Goal: Find specific page/section: Find specific page/section

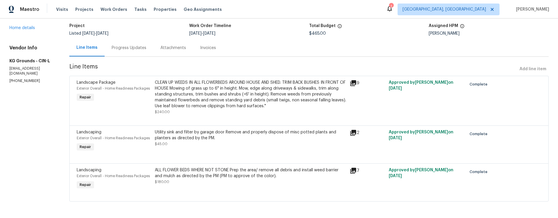
scroll to position [42, 0]
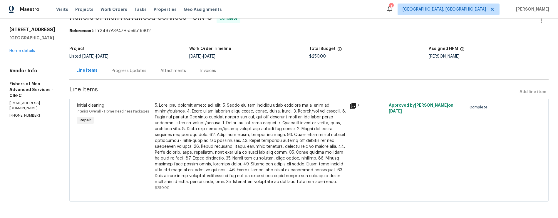
scroll to position [25, 0]
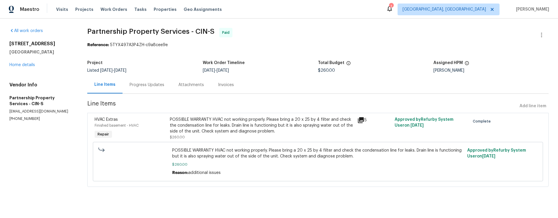
click at [364, 121] on icon at bounding box center [361, 120] width 6 height 6
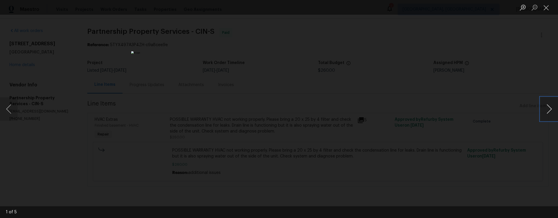
click at [553, 108] on button "Next image" at bounding box center [550, 109] width 18 height 24
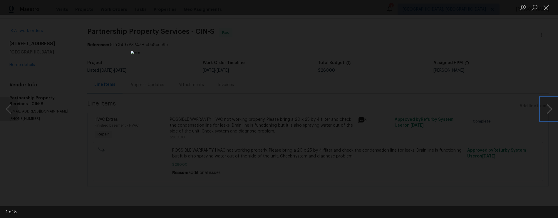
click at [553, 108] on button "Next image" at bounding box center [550, 109] width 18 height 24
click at [547, 8] on button "Close lightbox" at bounding box center [547, 7] width 12 height 10
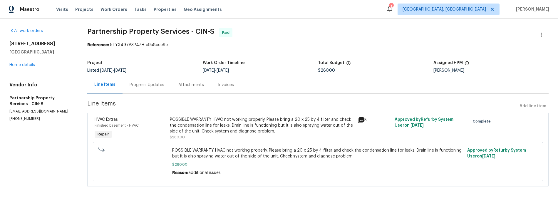
click at [234, 86] on div "Invoices" at bounding box center [226, 85] width 16 height 6
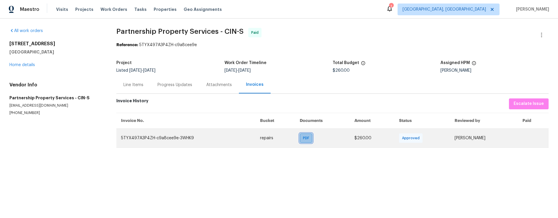
click at [303, 140] on span "PDF" at bounding box center [307, 138] width 9 height 6
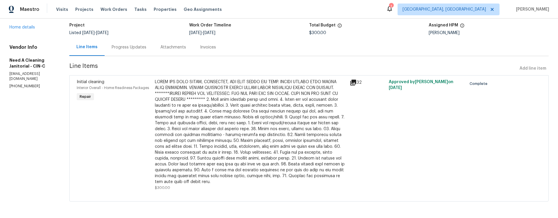
scroll to position [43, 0]
